Goal: Information Seeking & Learning: Find specific fact

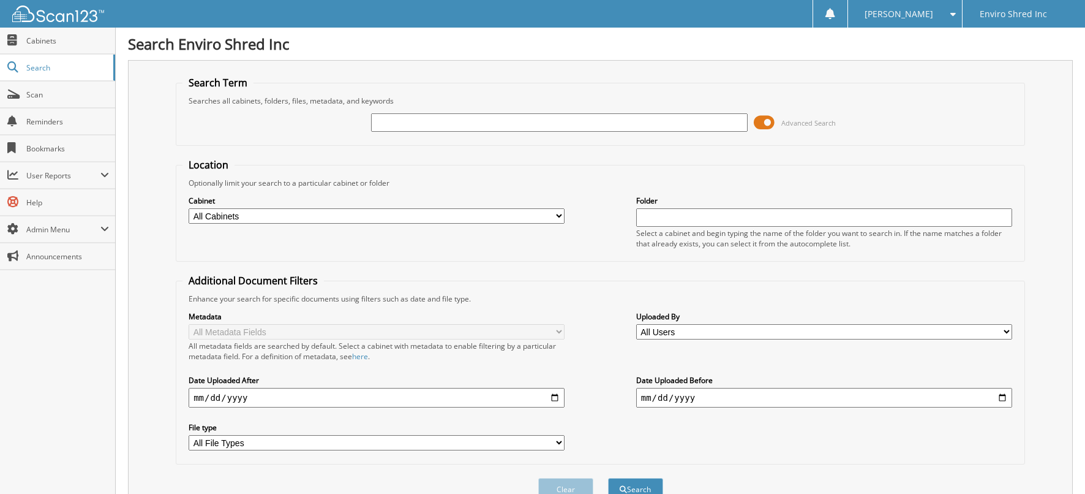
click at [447, 116] on input "text" at bounding box center [559, 122] width 376 height 18
type input "9670 - 142"
click at [608, 478] on button "Search" at bounding box center [635, 489] width 55 height 23
click at [464, 126] on input "9670 - 142" at bounding box center [559, 122] width 376 height 18
drag, startPoint x: 432, startPoint y: 127, endPoint x: 314, endPoint y: 120, distance: 118.4
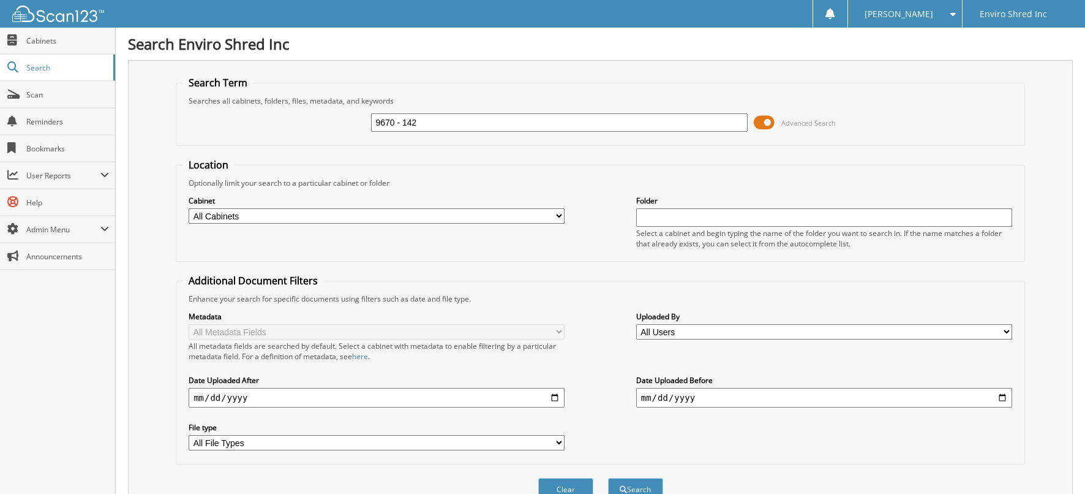
click at [314, 120] on div "9670 - 142 Advanced Search" at bounding box center [601, 122] width 836 height 33
click at [447, 124] on input "9670 - 142" at bounding box center [559, 122] width 376 height 18
drag, startPoint x: 267, startPoint y: 118, endPoint x: 257, endPoint y: 118, distance: 9.8
click at [257, 118] on div "9670 - 142 Advanced Search" at bounding box center [601, 122] width 836 height 33
type input "crest"
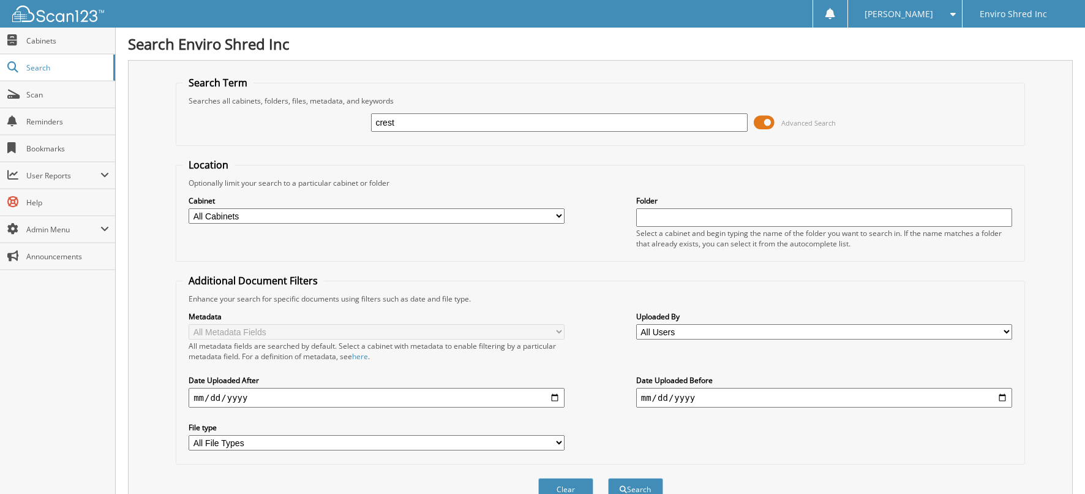
click at [608, 478] on button "Search" at bounding box center [635, 489] width 55 height 23
click at [41, 47] on link "Cabinets" at bounding box center [57, 41] width 115 height 26
